Goal: Task Accomplishment & Management: Complete application form

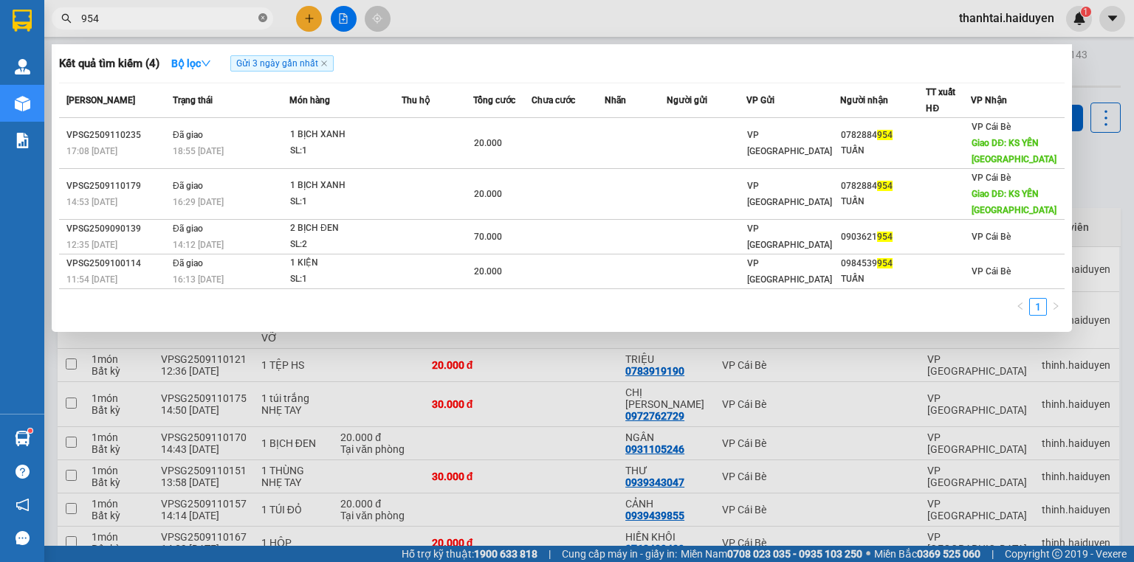
click at [263, 18] on icon "close-circle" at bounding box center [262, 17] width 9 height 9
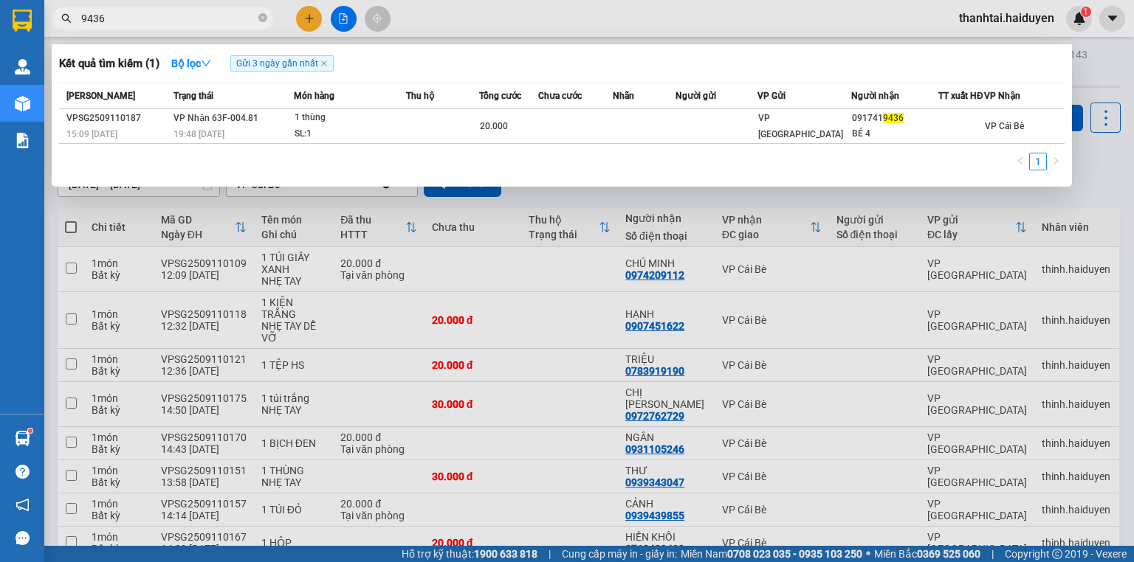
type input "9436"
drag, startPoint x: 505, startPoint y: 21, endPoint x: 444, endPoint y: 21, distance: 60.5
click at [504, 21] on div at bounding box center [567, 281] width 1134 height 562
click at [265, 21] on icon "close-circle" at bounding box center [262, 17] width 9 height 9
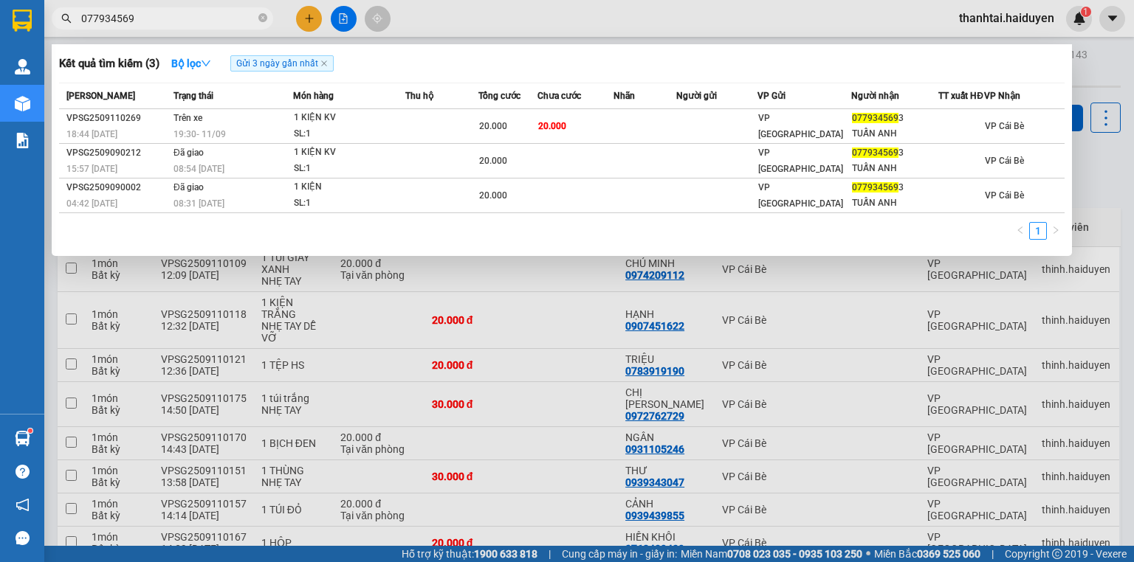
type input "0779345693"
click at [266, 22] on icon "close-circle" at bounding box center [262, 17] width 9 height 9
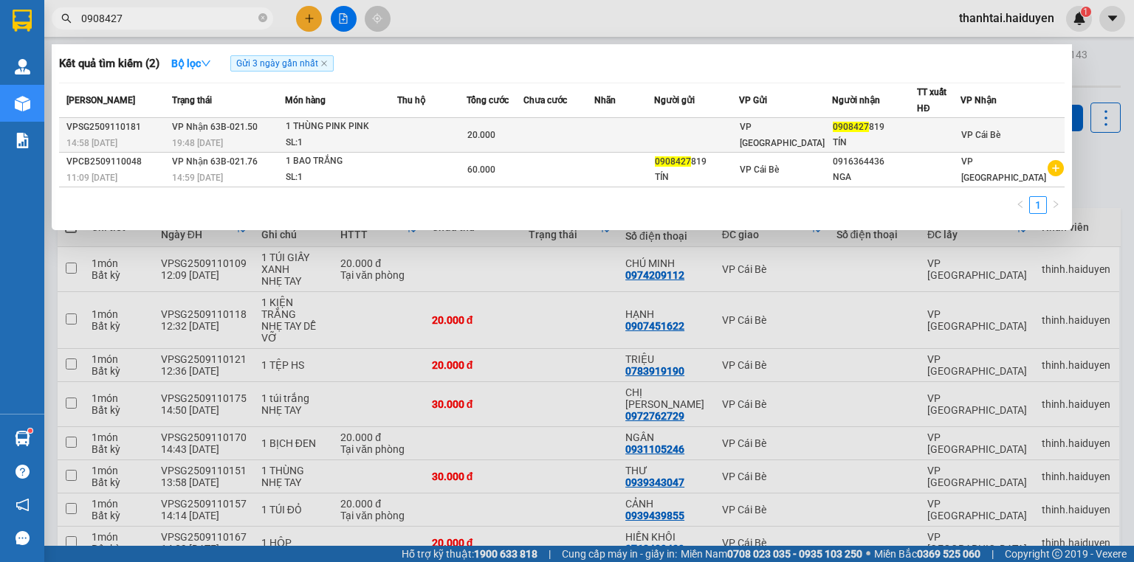
type input "0908427"
click at [281, 136] on div "19:48 [DATE]" at bounding box center [228, 143] width 113 height 16
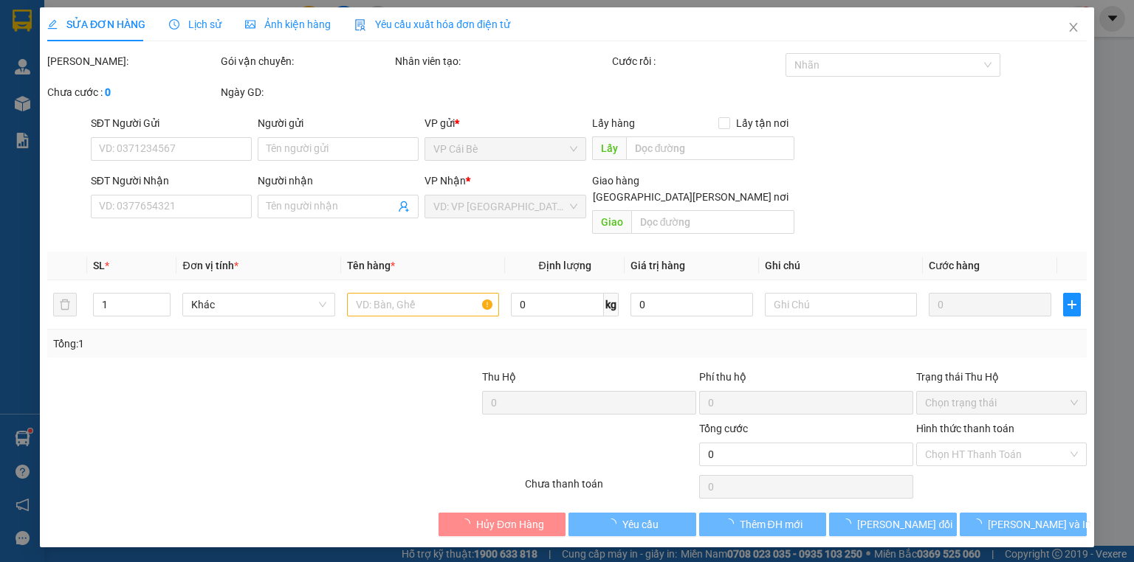
type input "0908427819"
type input "TÍN"
type input "20.000"
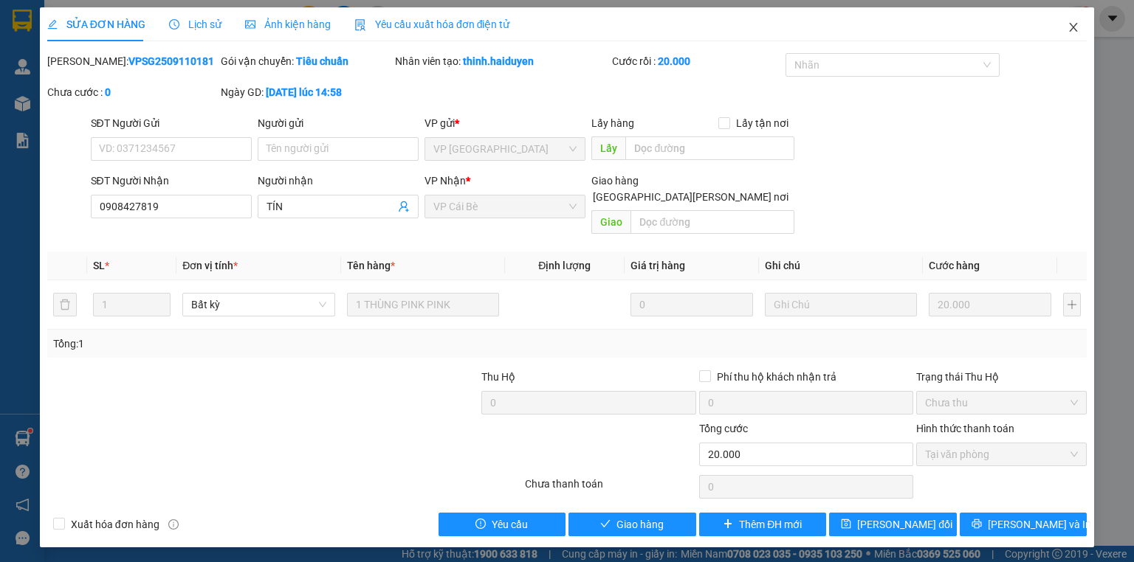
click at [1072, 23] on icon "close" at bounding box center [1073, 27] width 12 height 12
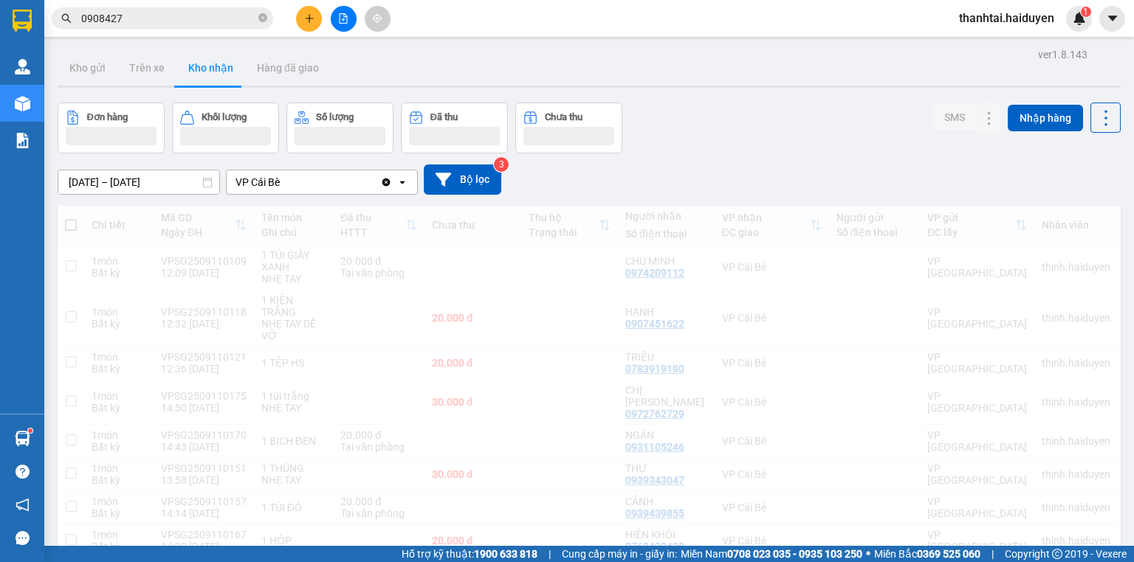
click at [179, 24] on input "0908427" at bounding box center [168, 18] width 174 height 16
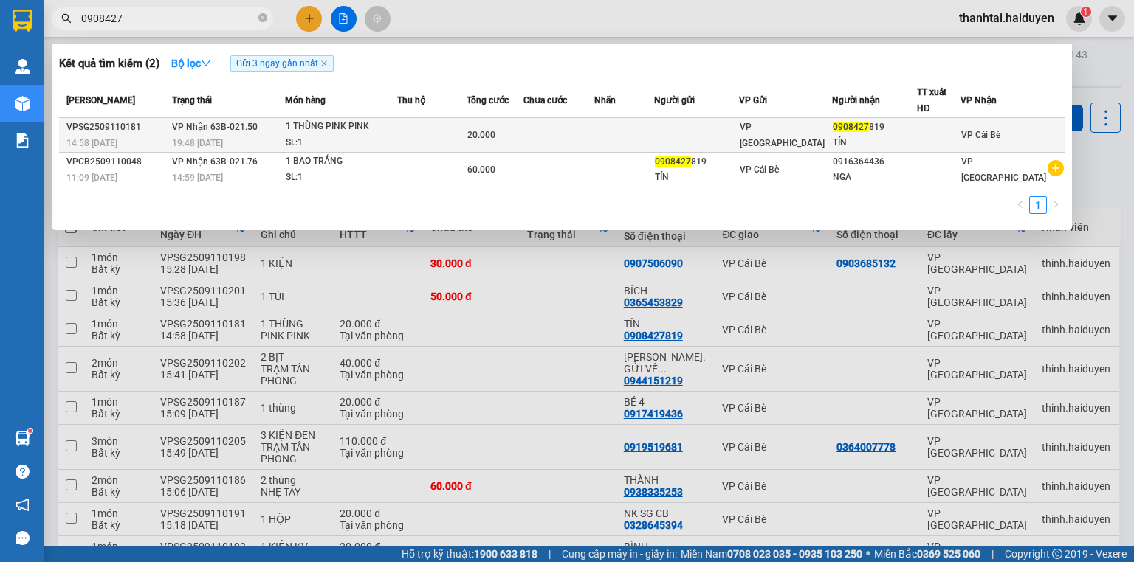
click at [190, 124] on span "[PERSON_NAME] 63B-021.50" at bounding box center [215, 127] width 86 height 10
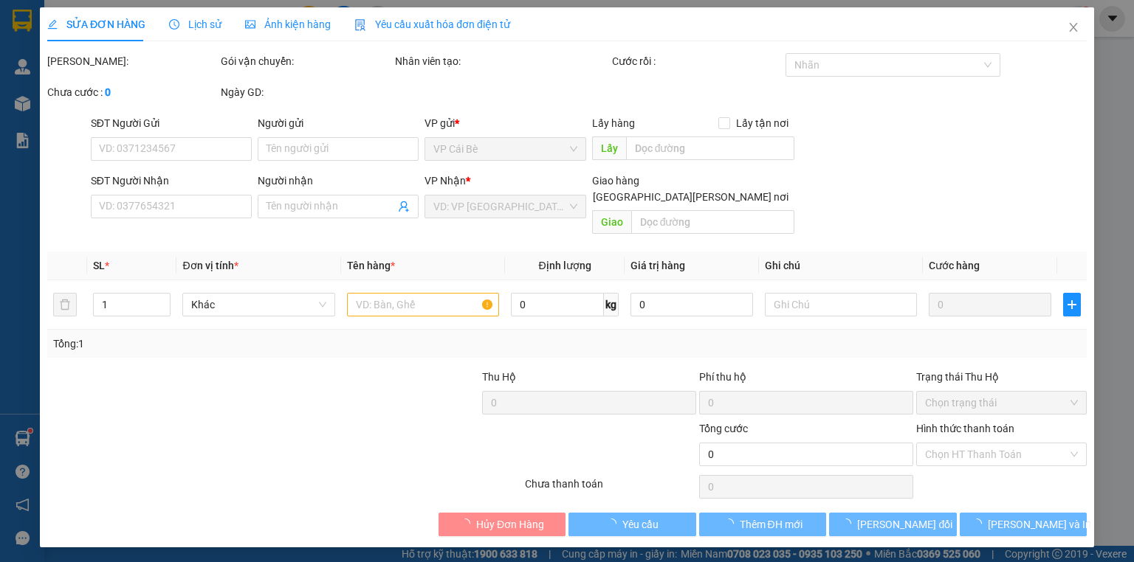
type input "0908427819"
type input "TÍN"
type input "20.000"
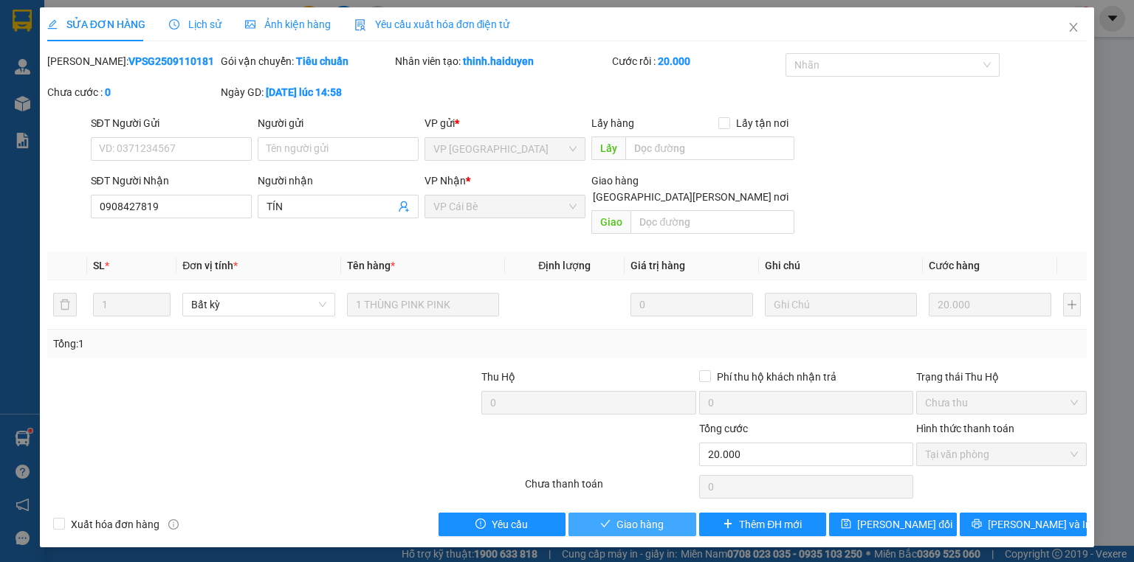
click at [641, 517] on span "Giao hàng" at bounding box center [639, 525] width 47 height 16
